Goal: Information Seeking & Learning: Understand process/instructions

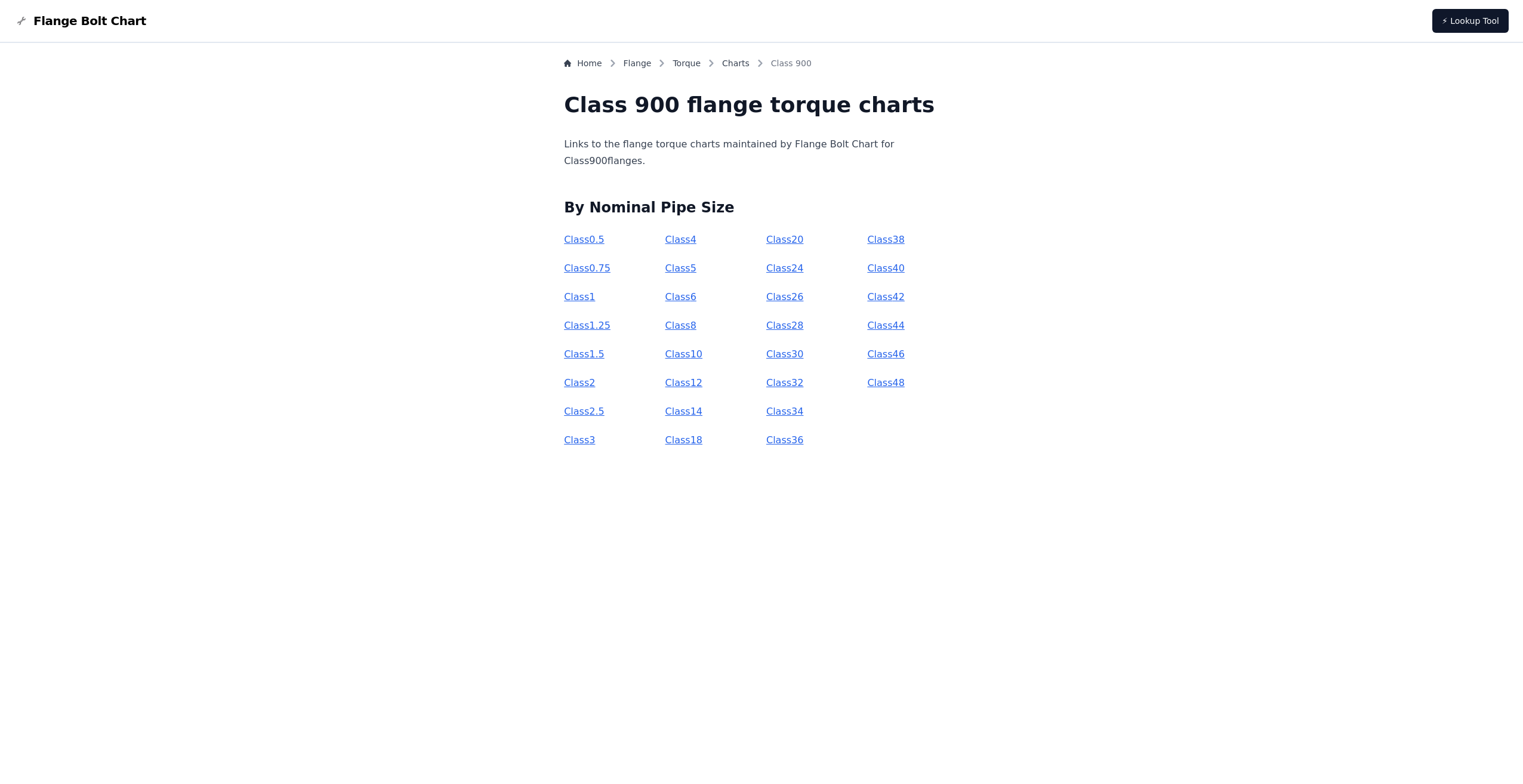
click at [605, 357] on link "Class 1.5" at bounding box center [584, 354] width 40 height 12
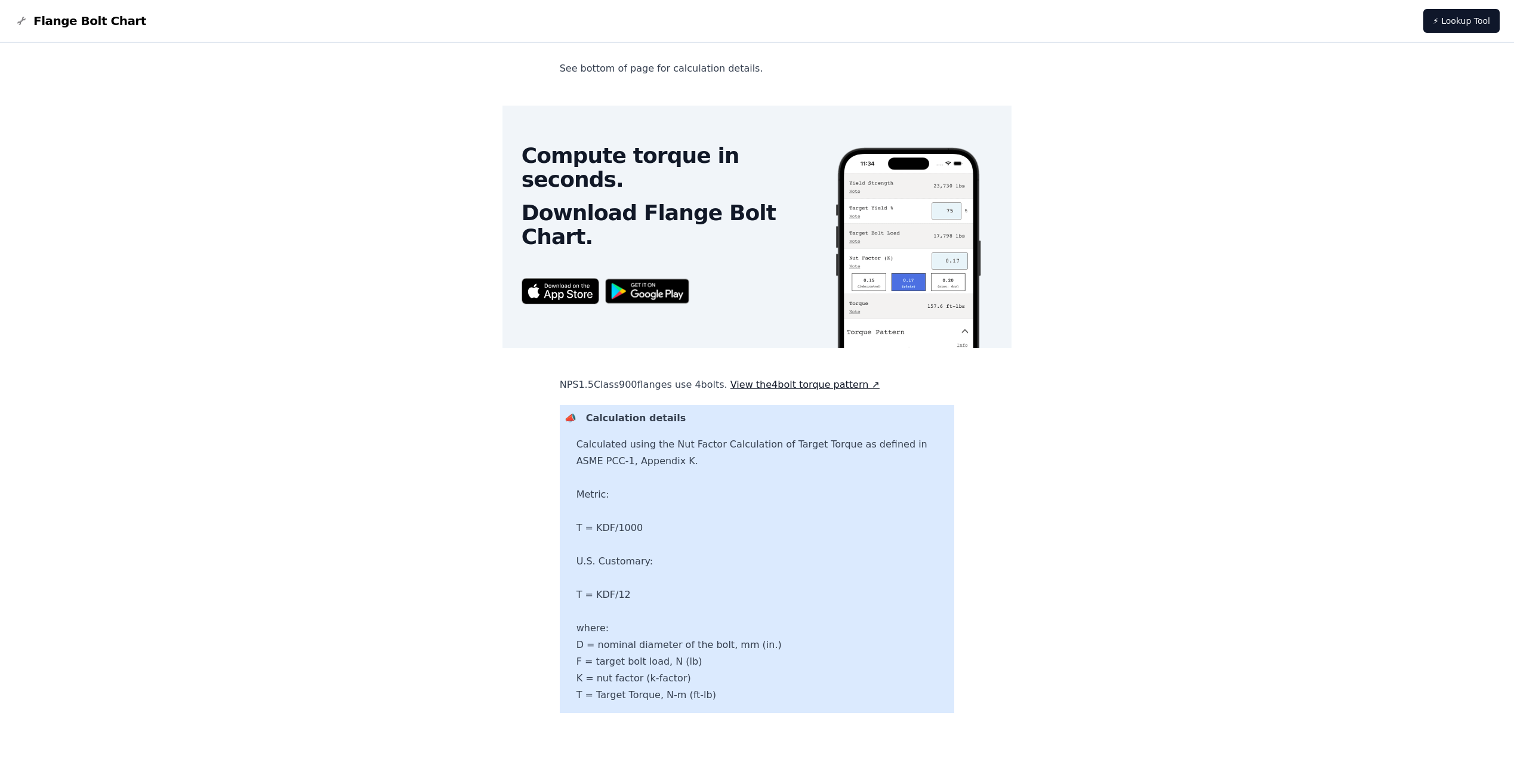
scroll to position [303, 0]
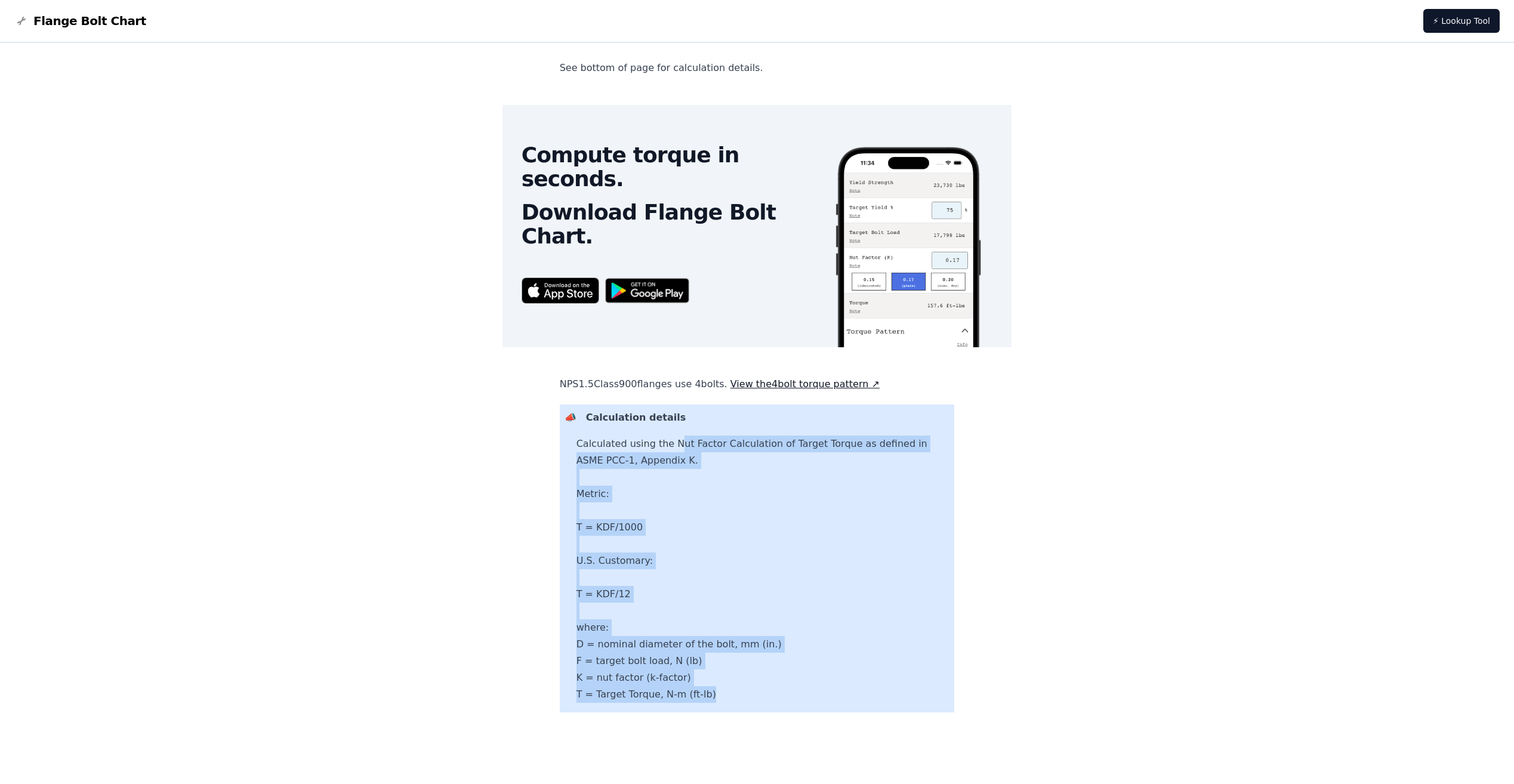
drag, startPoint x: 704, startPoint y: 446, endPoint x: 775, endPoint y: 694, distance: 258.0
click at [775, 694] on p "Calculated using the Nut Factor Calculation of Target Torque as defined in ASME…" at bounding box center [763, 569] width 374 height 268
drag, startPoint x: 775, startPoint y: 694, endPoint x: 974, endPoint y: 663, distance: 201.4
click at [974, 663] on div "Home Flange Torque Charts NPS 1.5 Class 900 Torque for NPS 1.5 Class 900 flange…" at bounding box center [757, 262] width 1485 height 1016
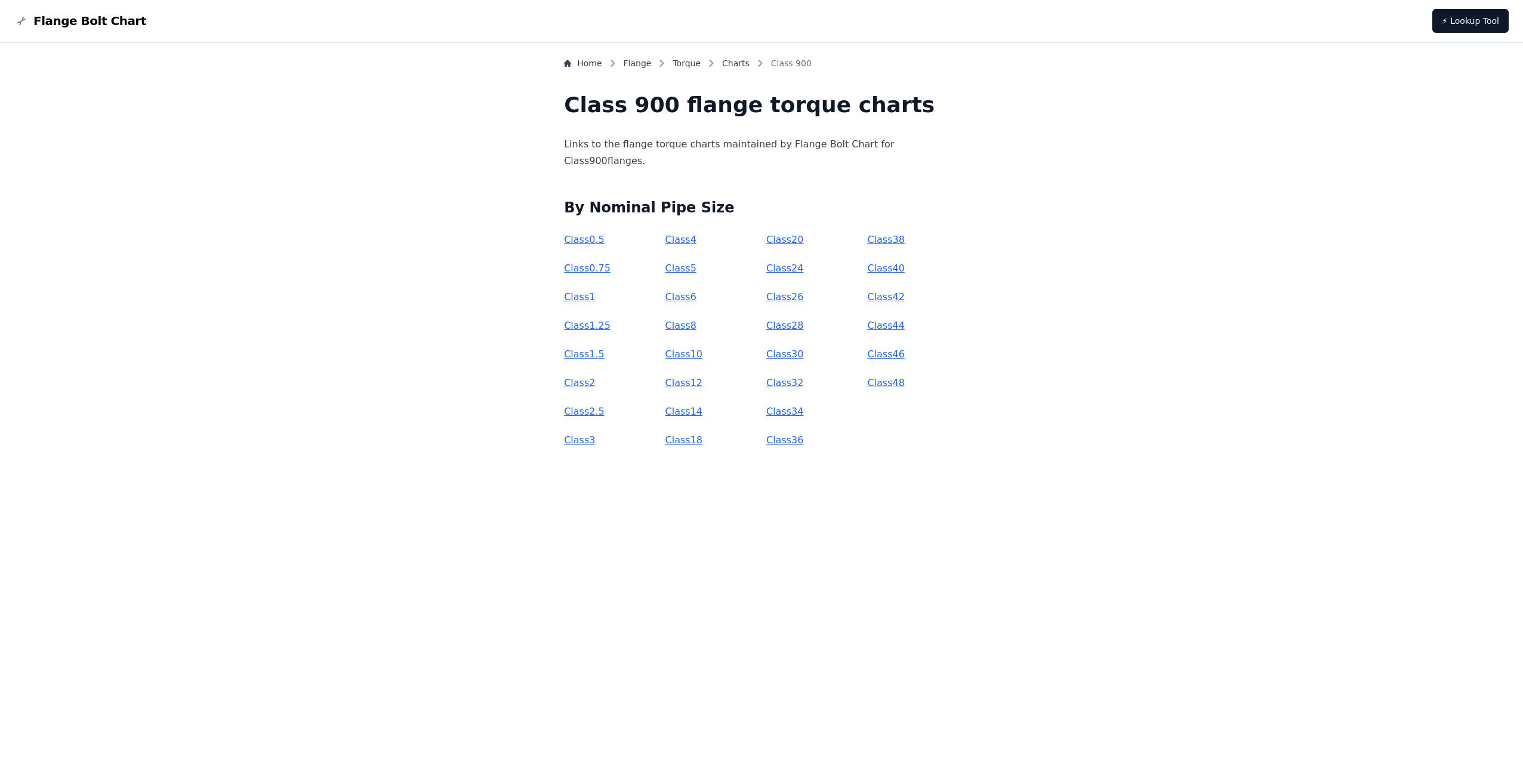
click at [605, 353] on link "Class 1.5" at bounding box center [584, 354] width 40 height 12
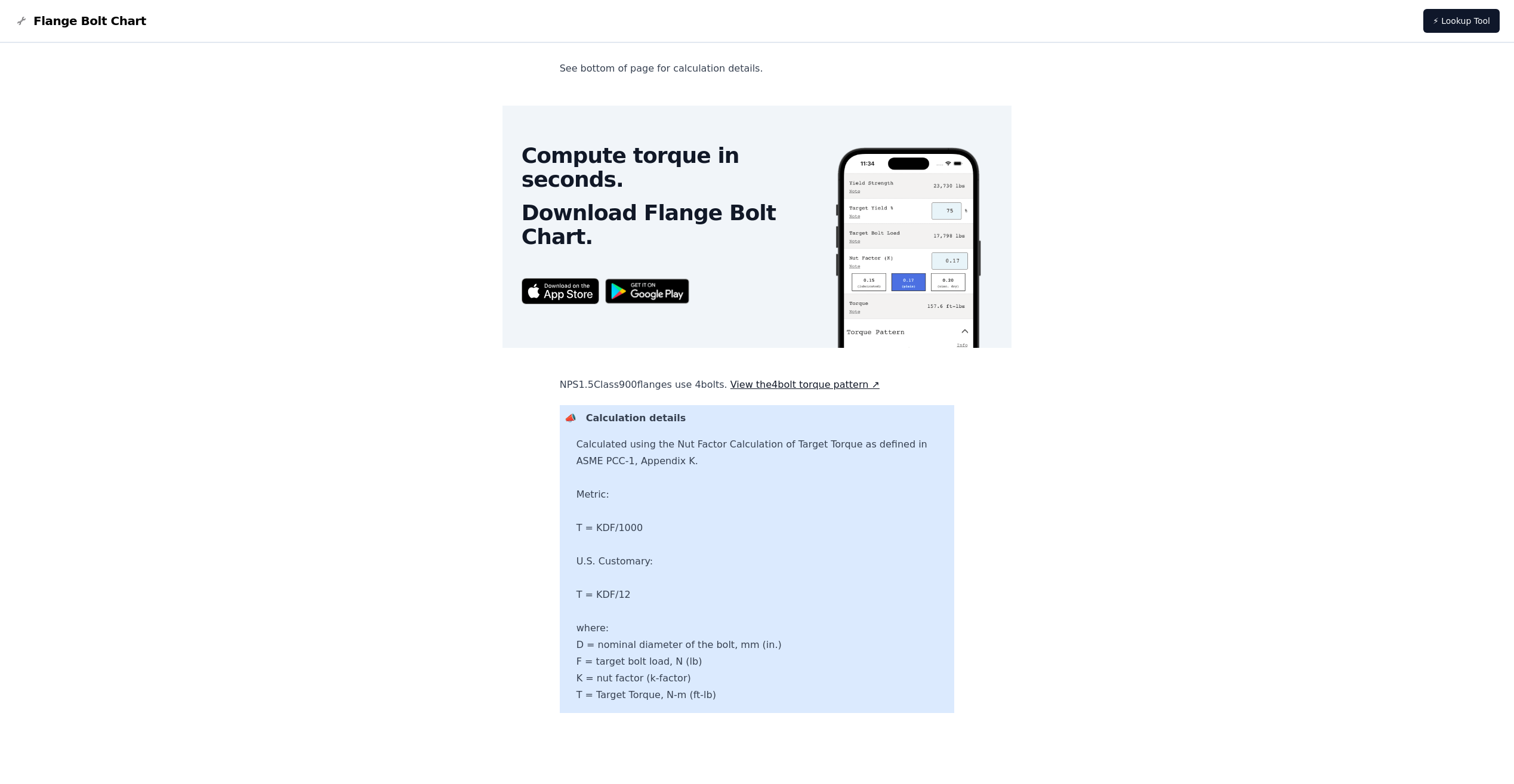
scroll to position [303, 0]
click at [813, 387] on link "View the 4 bolt torque pattern ↗" at bounding box center [805, 384] width 149 height 12
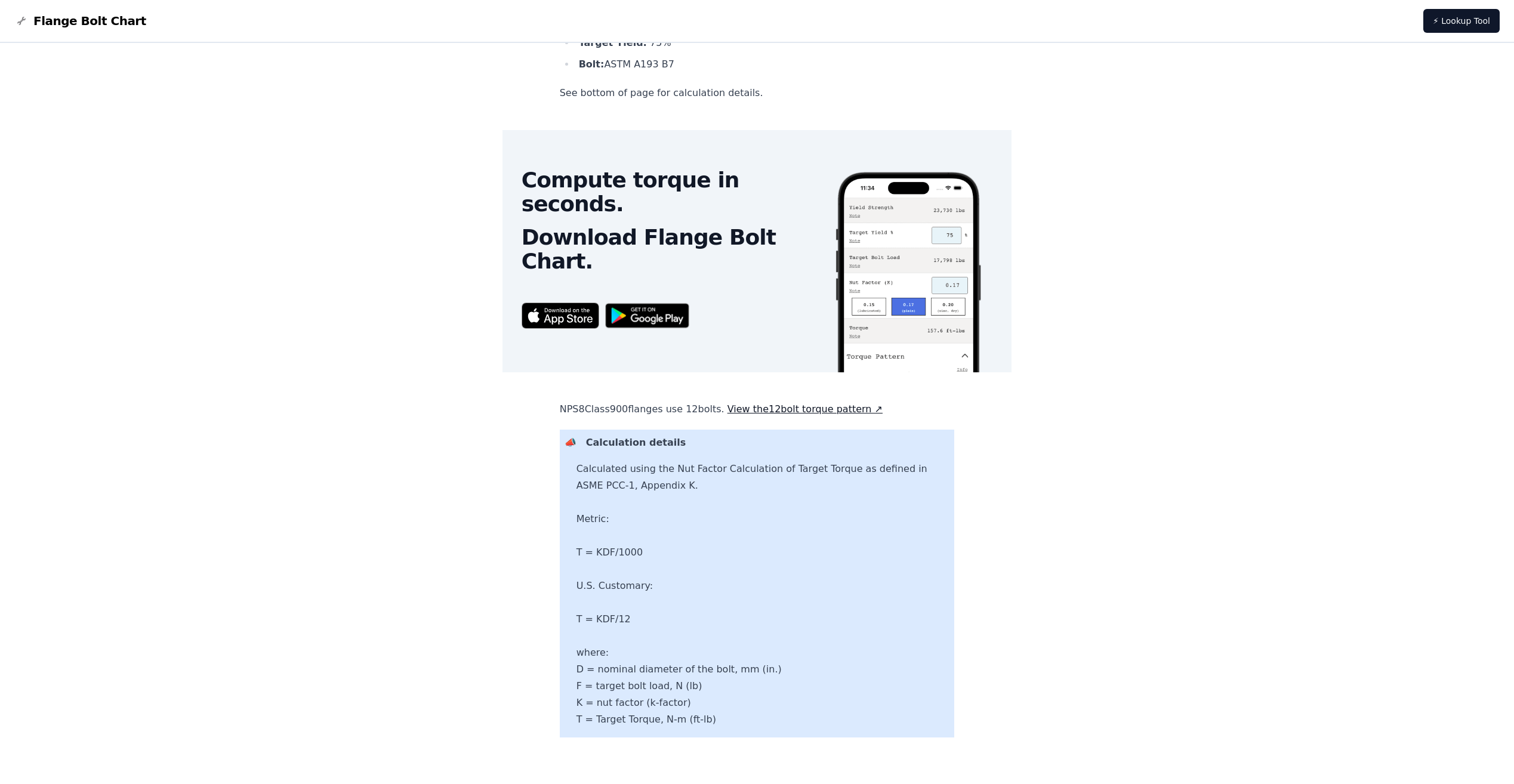
scroll to position [303, 0]
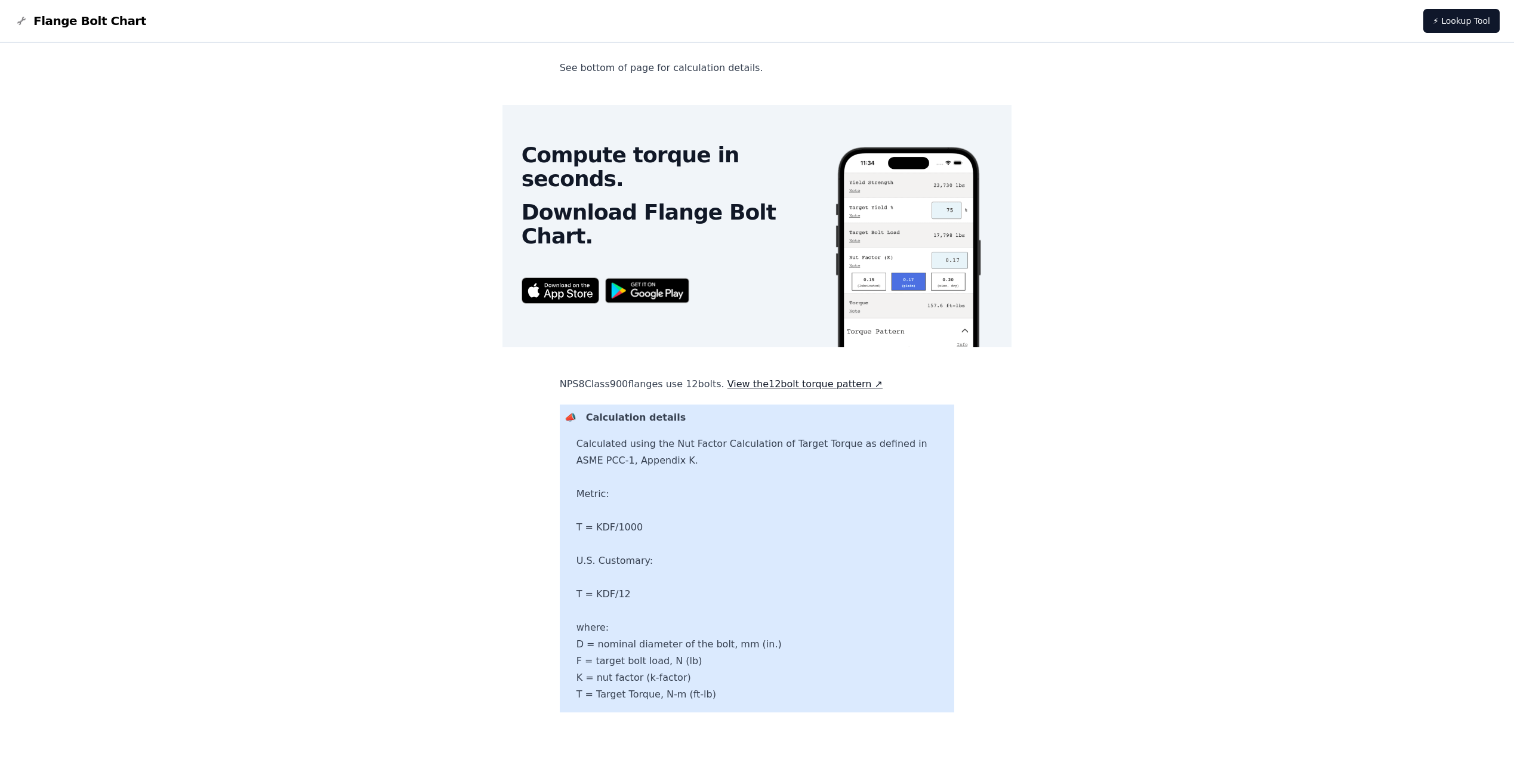
click at [866, 386] on link "View the 12 bolt torque pattern ↗" at bounding box center [805, 384] width 155 height 12
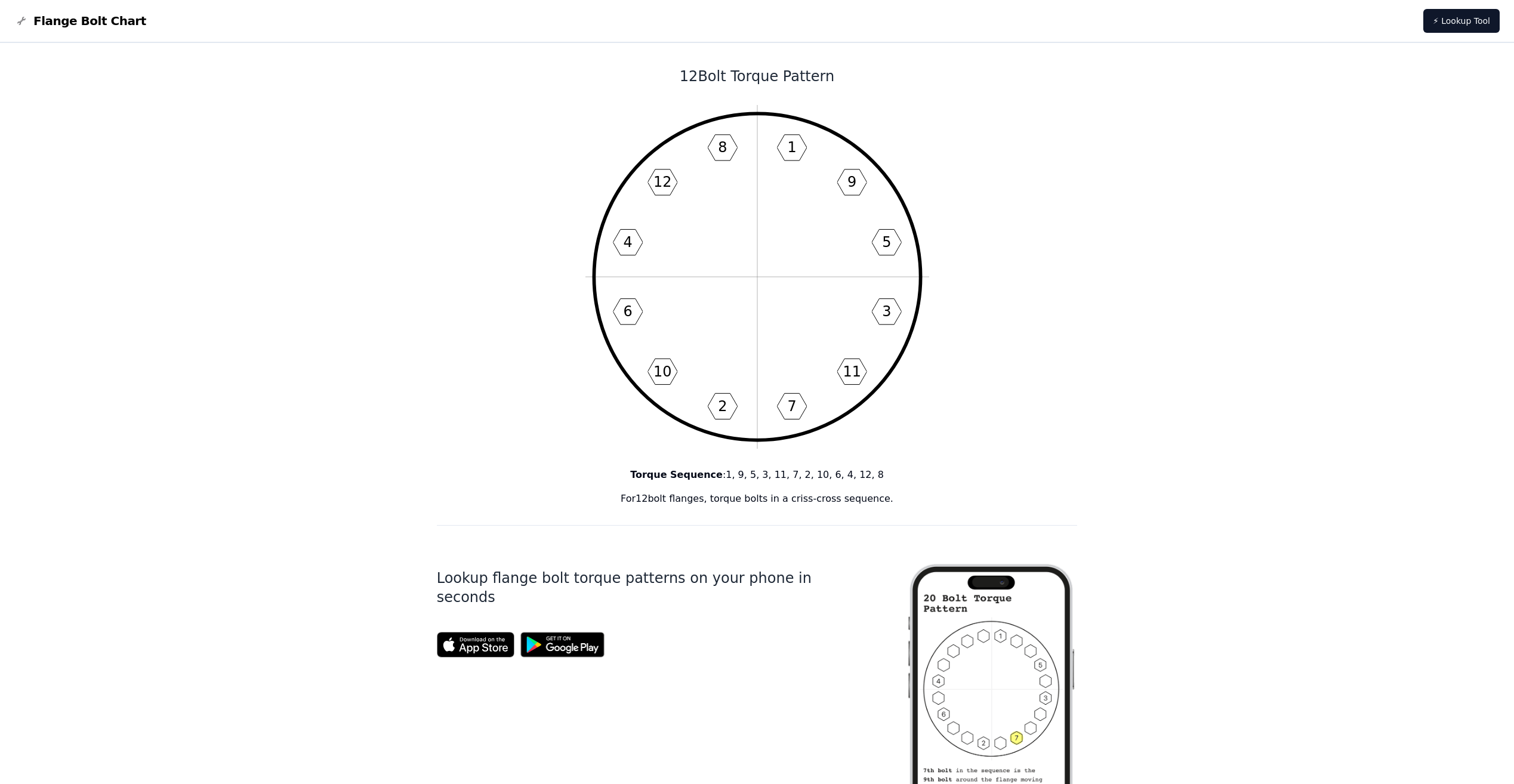
drag, startPoint x: 641, startPoint y: 499, endPoint x: 911, endPoint y: 507, distance: 270.1
click at [911, 507] on div "12 Bolt Torque Pattern 1 9 5 3 11 7 2 10 6 4 12 8 Torque Sequence : 1, 9, 5, 3,…" at bounding box center [757, 714] width 641 height 1342
drag, startPoint x: 911, startPoint y: 507, endPoint x: 1008, endPoint y: 511, distance: 97.1
click at [1008, 511] on div "12 Bolt Torque Pattern 1 9 5 3 11 7 2 10 6 4 12 8 Torque Sequence : 1, 9, 5, 3,…" at bounding box center [757, 714] width 641 height 1342
